Goal: Information Seeking & Learning: Check status

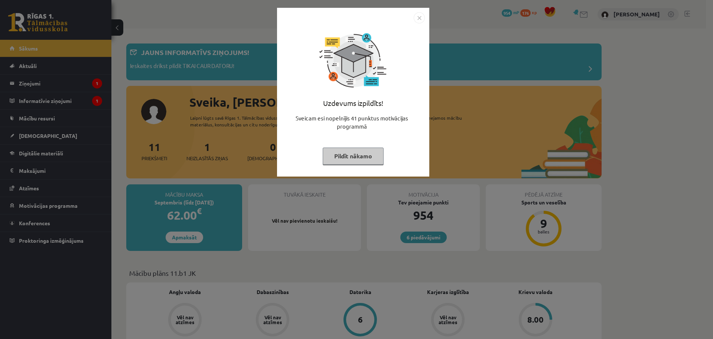
drag, startPoint x: 0, startPoint y: 0, endPoint x: 376, endPoint y: 159, distance: 407.8
click at [376, 159] on button "Pildīt nākamo" at bounding box center [353, 155] width 61 height 17
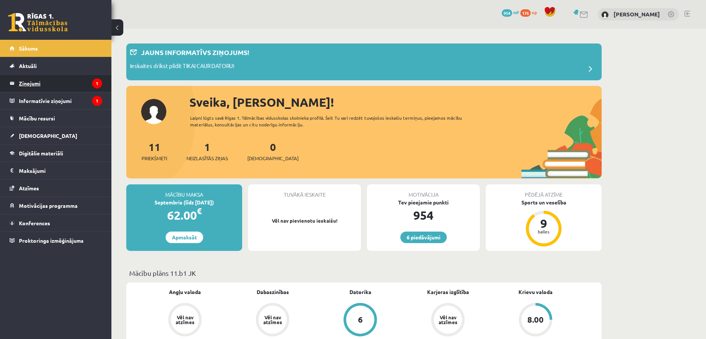
click at [35, 83] on legend "Ziņojumi 1" at bounding box center [60, 83] width 83 height 17
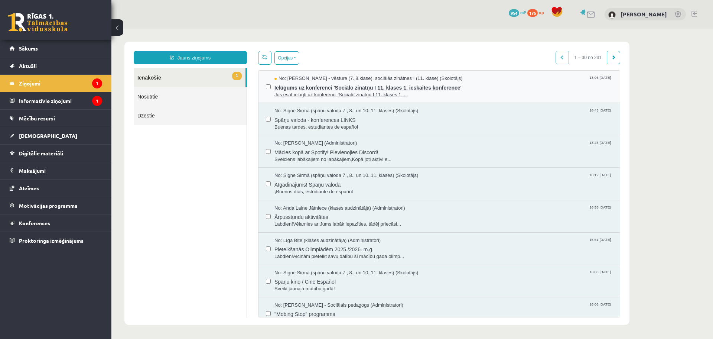
click at [381, 97] on span "Jūs esat ielūgti uz konferenci 'Sociālo zinātņu I 11. klases 1. ..." at bounding box center [443, 94] width 338 height 7
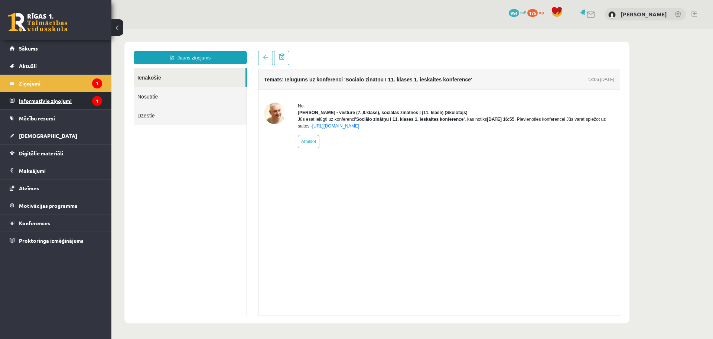
click at [66, 98] on legend "Informatīvie ziņojumi 1" at bounding box center [60, 100] width 83 height 17
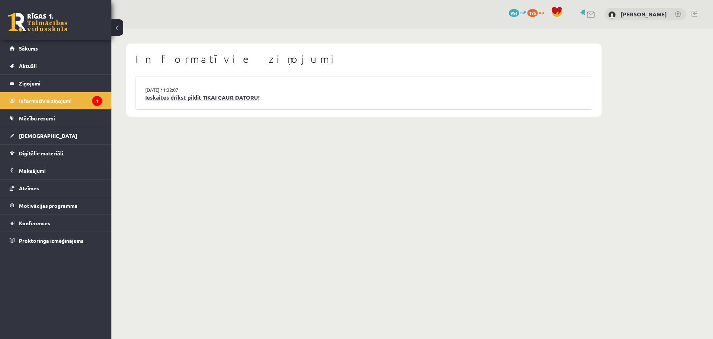
click at [190, 99] on link "Ieskaites drīkst pildīt TIKAI CAUR DATORU!" at bounding box center [363, 97] width 437 height 9
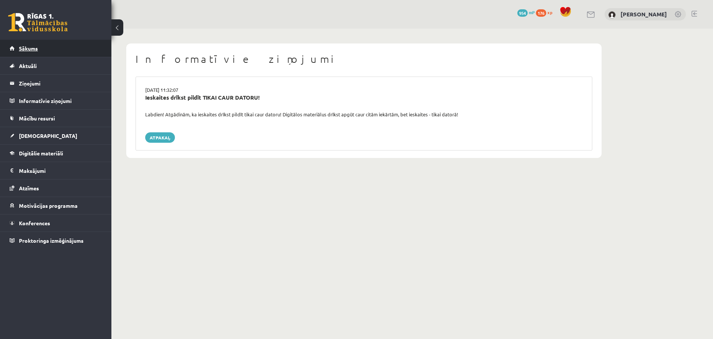
click at [30, 50] on span "Sākums" at bounding box center [28, 48] width 19 height 7
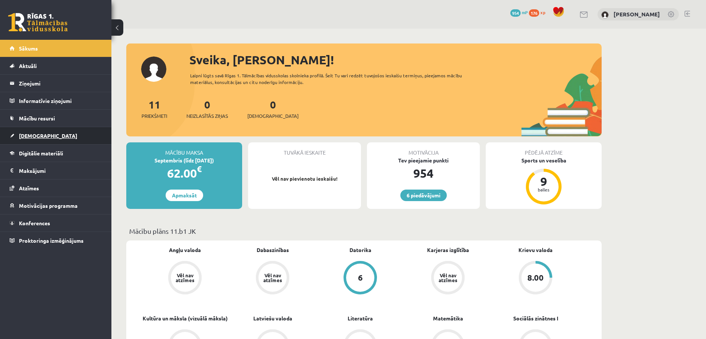
click at [47, 132] on link "[DEMOGRAPHIC_DATA]" at bounding box center [56, 135] width 92 height 17
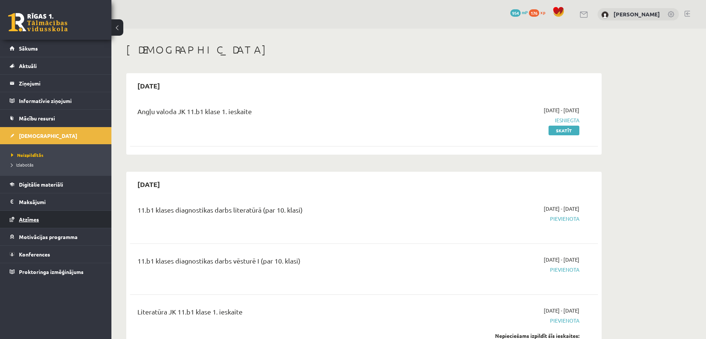
click at [23, 215] on link "Atzīmes" at bounding box center [56, 219] width 92 height 17
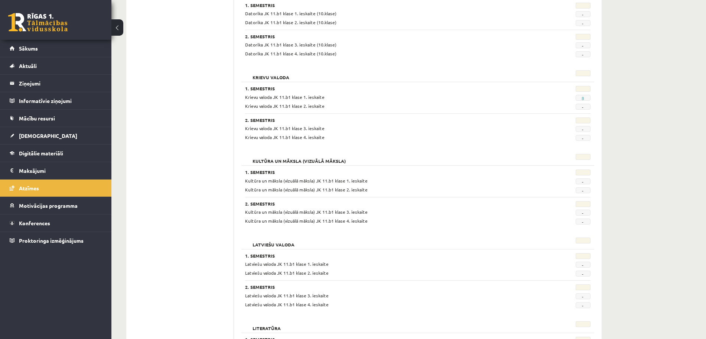
scroll to position [320, 0]
